Goal: Communication & Community: Answer question/provide support

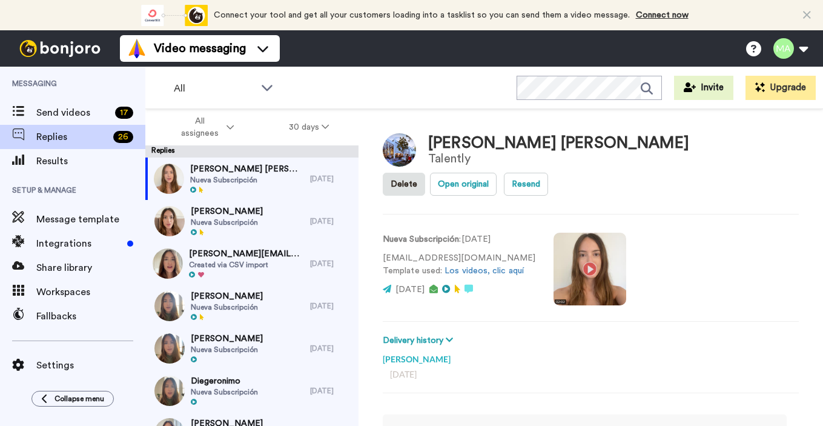
type textarea "x"
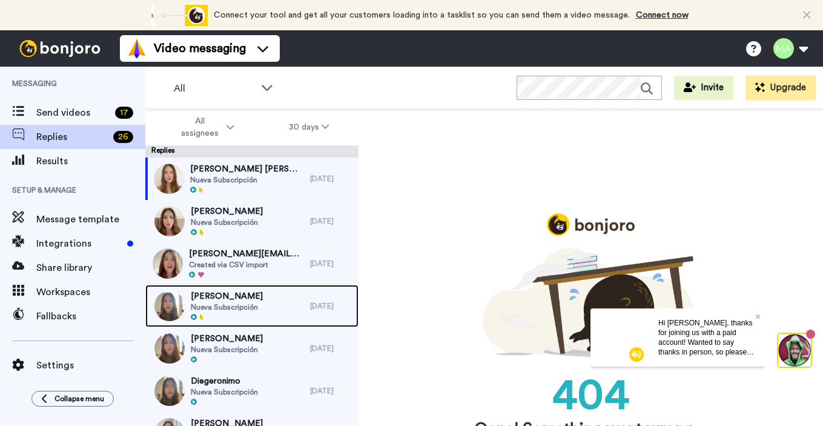
click at [217, 303] on span "Nueva Subscripción" at bounding box center [227, 307] width 72 height 10
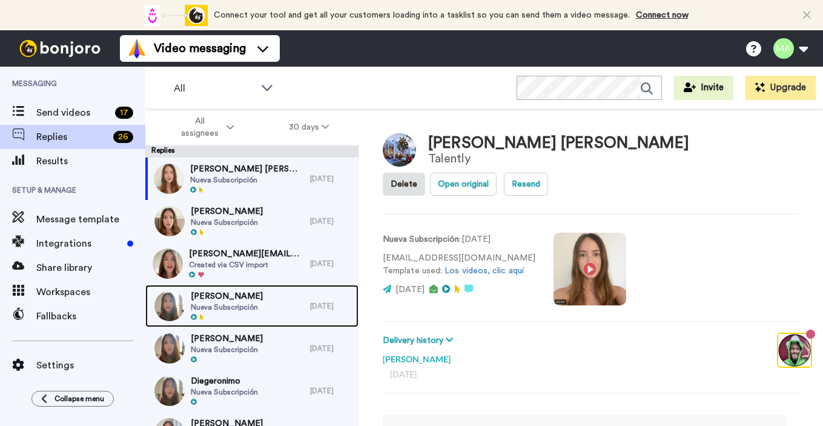
click at [230, 312] on div "[PERSON_NAME] Nueva Subscripción" at bounding box center [227, 305] width 72 height 31
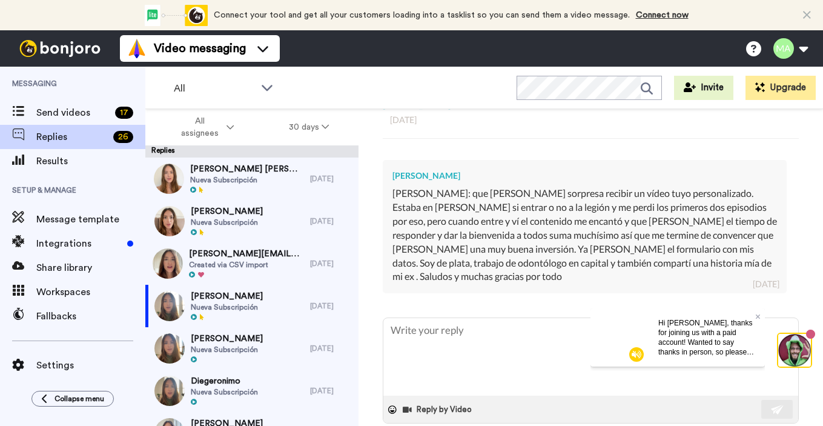
scroll to position [228, 0]
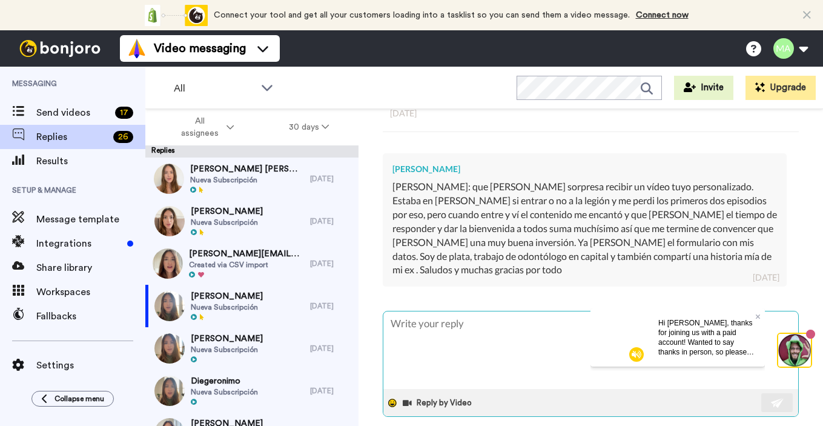
click at [392, 398] on icon at bounding box center [392, 402] width 8 height 8
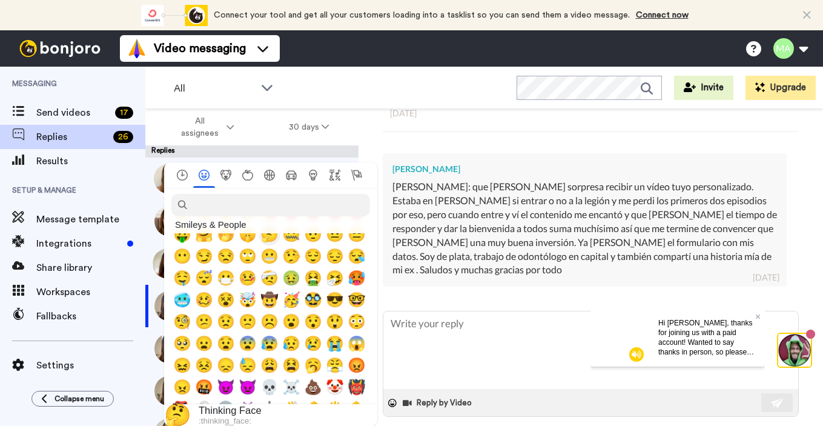
scroll to position [0, 0]
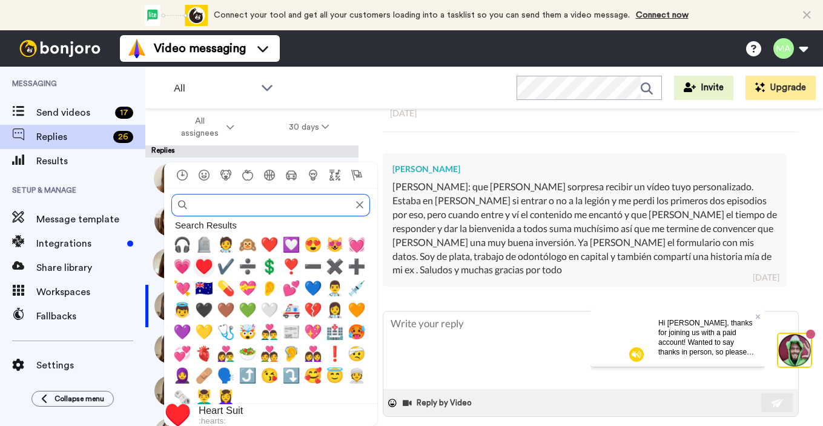
click at [209, 263] on span "♥️" at bounding box center [204, 266] width 18 height 17
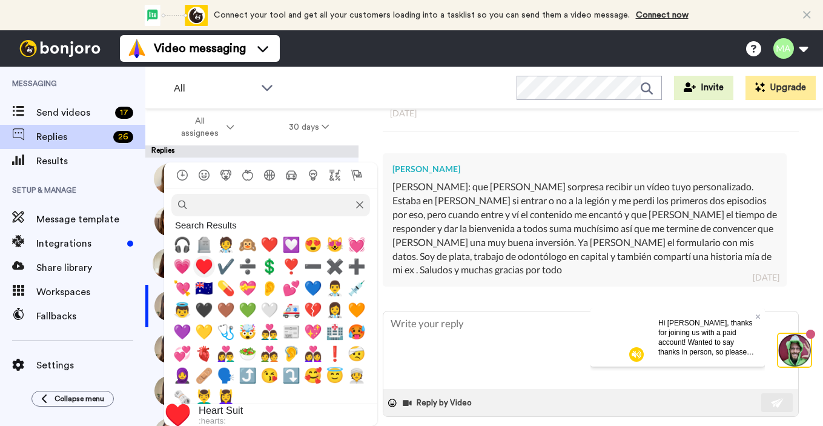
type textarea "x"
type textarea "♥️"
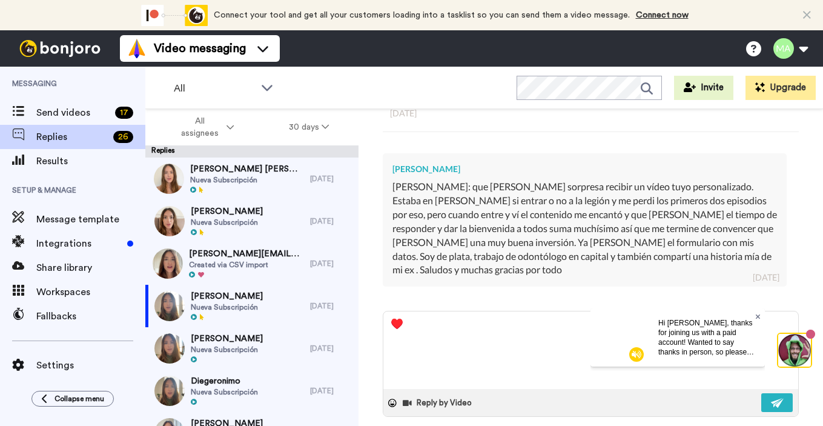
click at [756, 315] on icon at bounding box center [757, 316] width 5 height 5
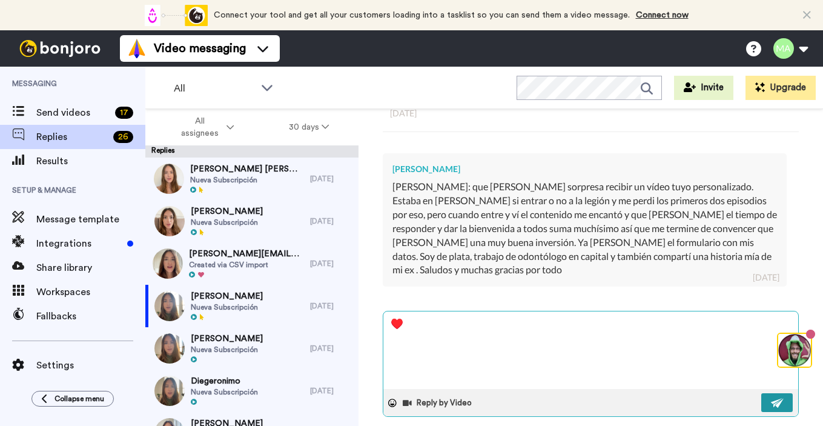
click at [768, 393] on button at bounding box center [776, 402] width 31 height 19
type textarea "x"
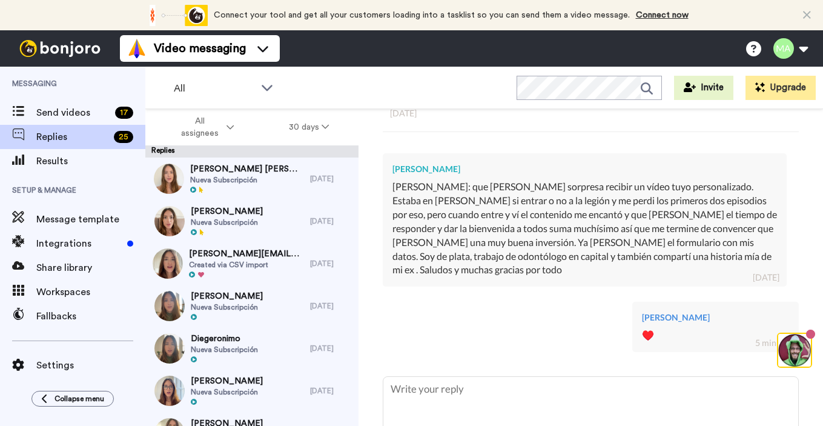
type textarea "x"
